Goal: Entertainment & Leisure: Consume media (video, audio)

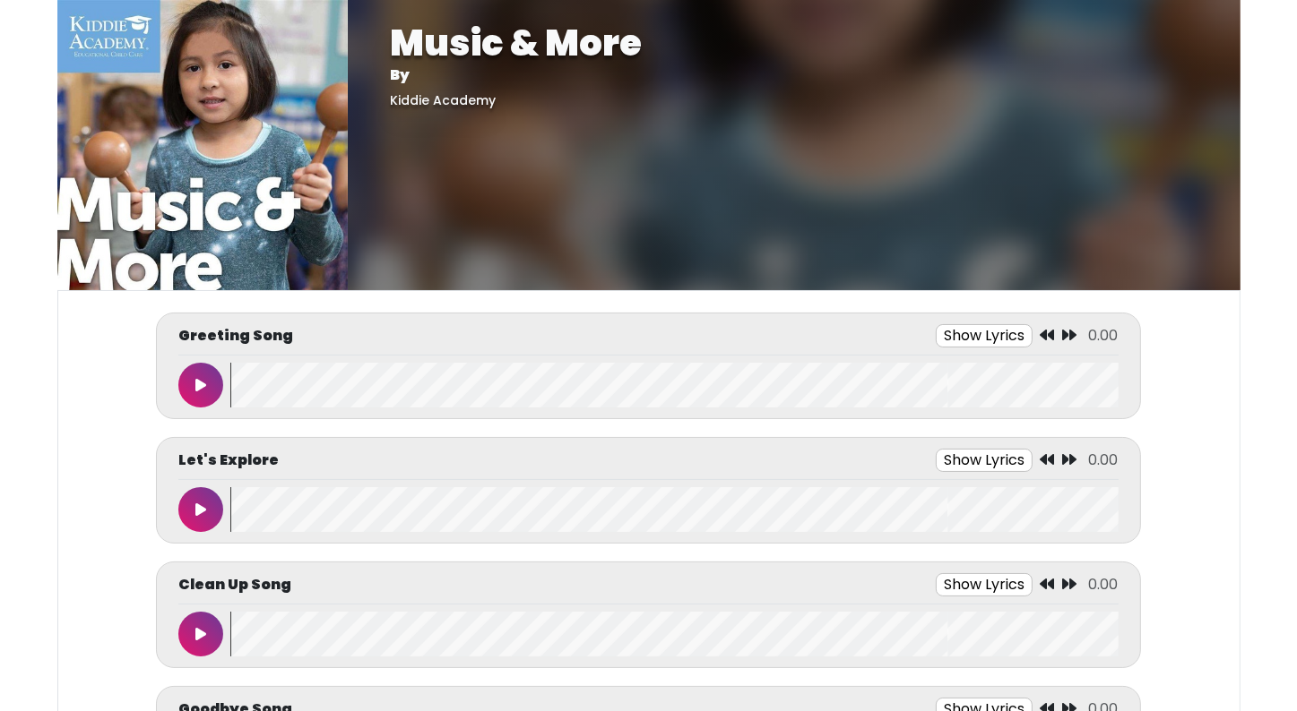
click at [187, 396] on button at bounding box center [200, 385] width 45 height 45
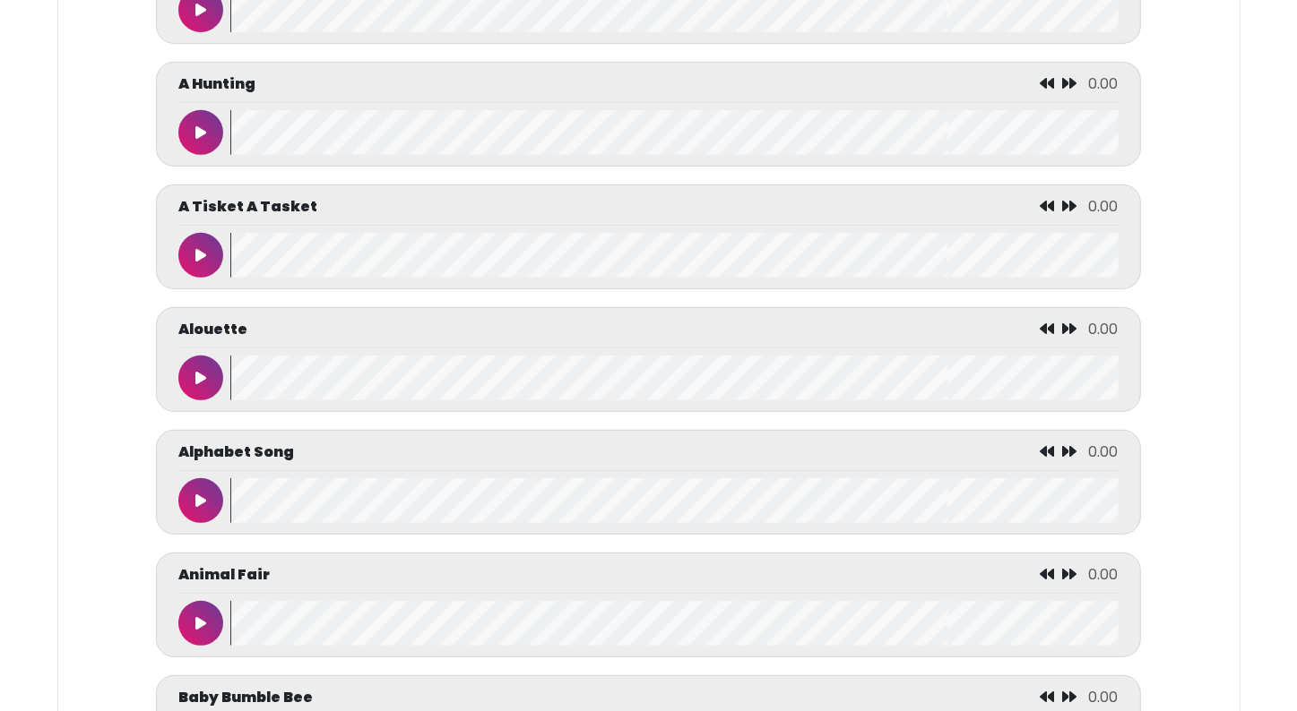
scroll to position [753, 0]
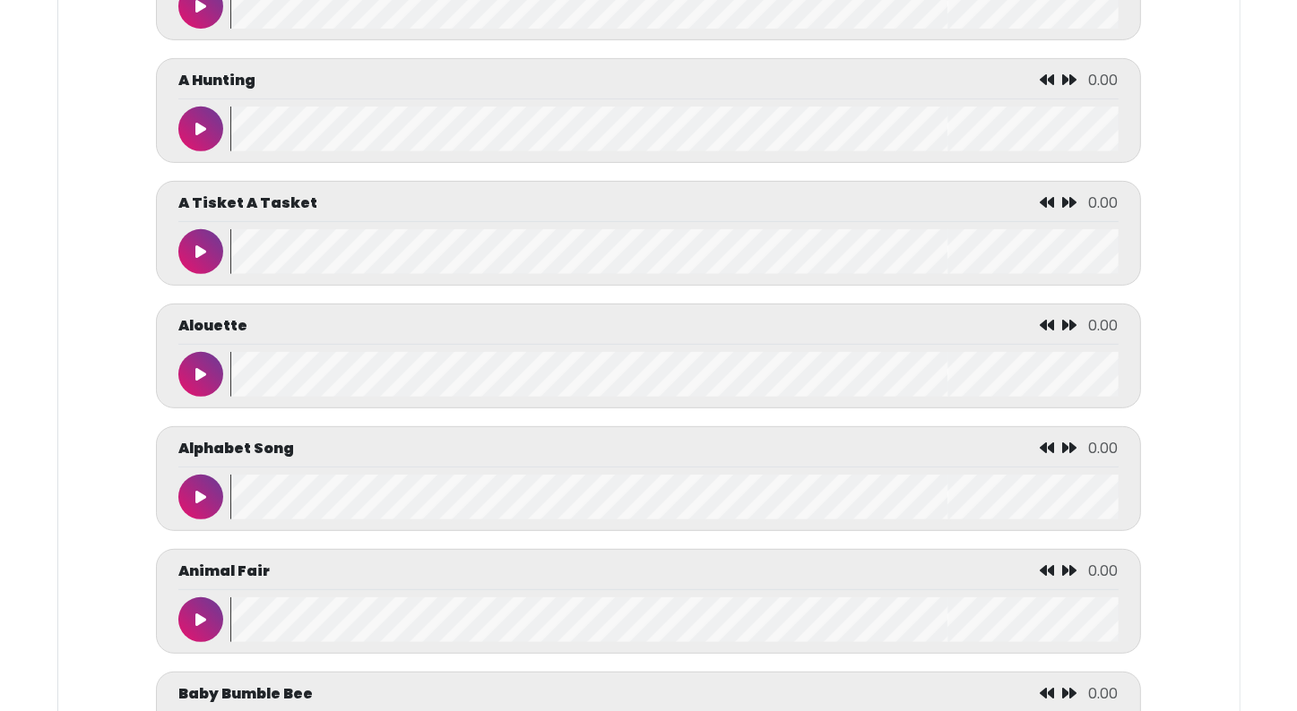
click at [196, 493] on icon at bounding box center [200, 497] width 11 height 14
click at [196, 493] on icon at bounding box center [200, 497] width 9 height 14
click at [230, 501] on wave at bounding box center [673, 497] width 887 height 45
click at [206, 494] on button at bounding box center [200, 497] width 45 height 45
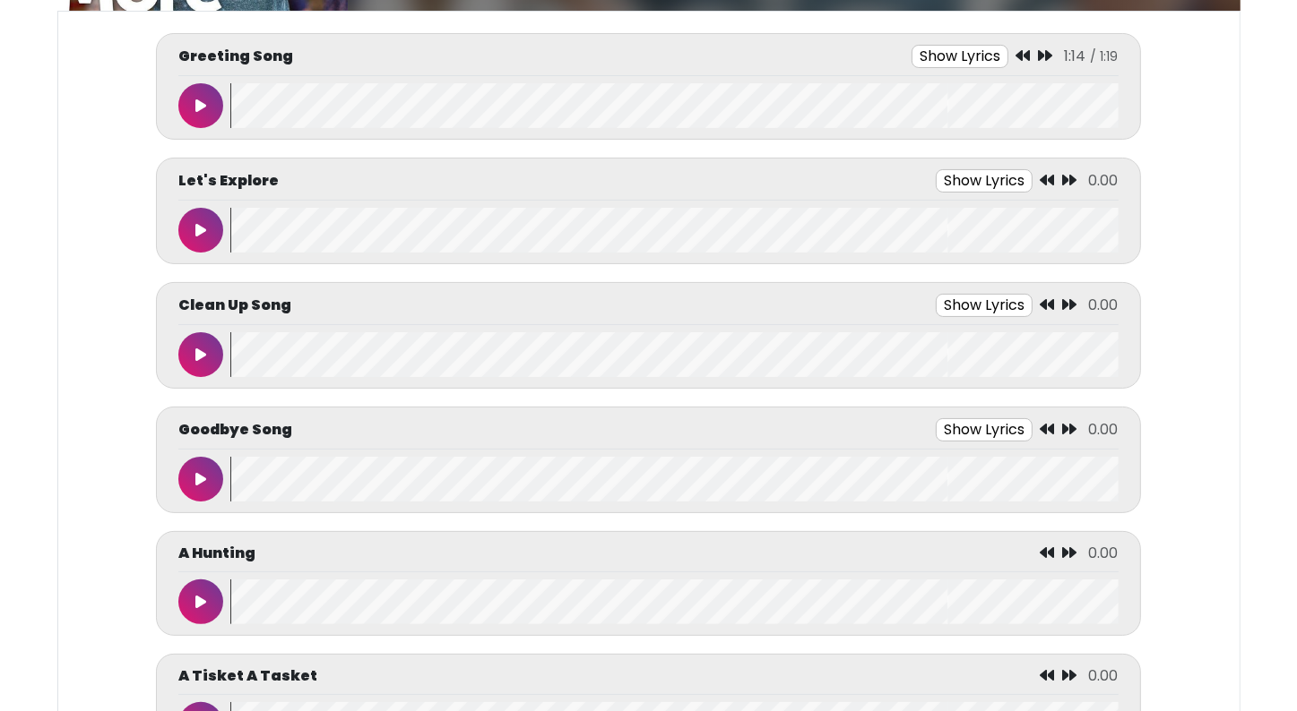
scroll to position [215, 0]
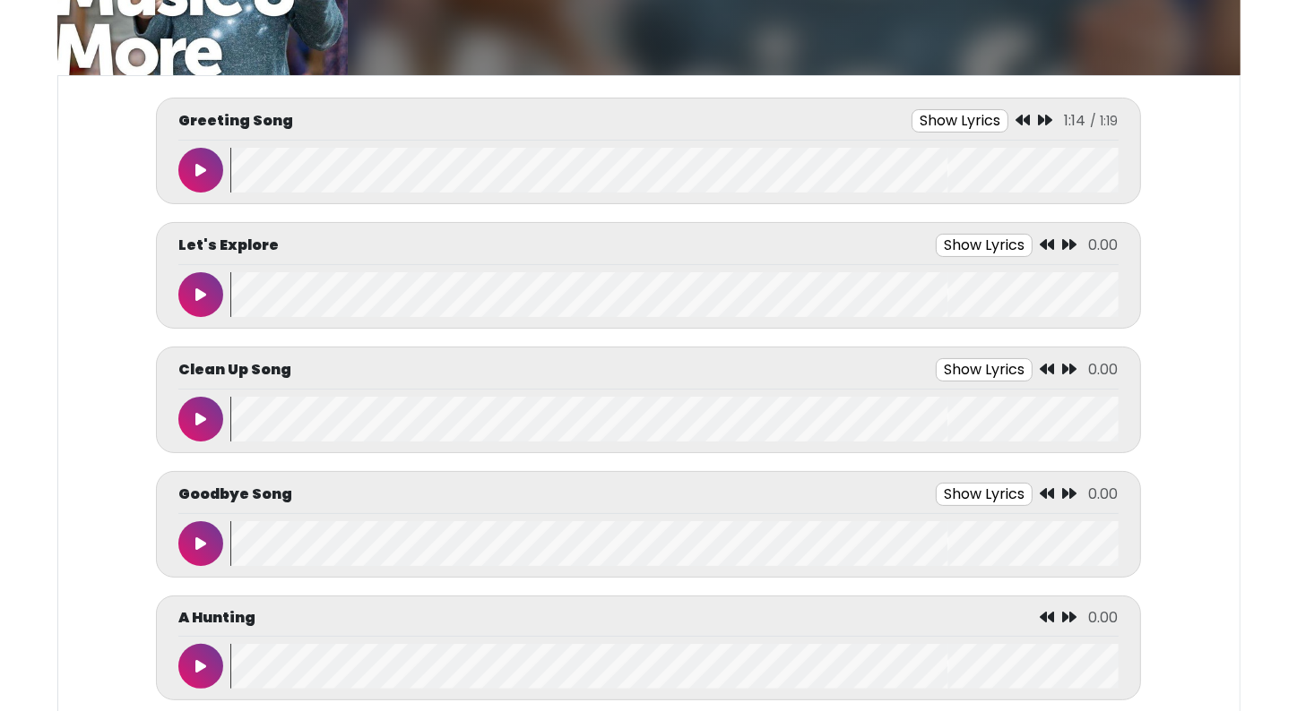
click at [197, 537] on icon at bounding box center [200, 544] width 11 height 14
click at [197, 537] on icon at bounding box center [200, 544] width 9 height 14
